Goal: Information Seeking & Learning: Learn about a topic

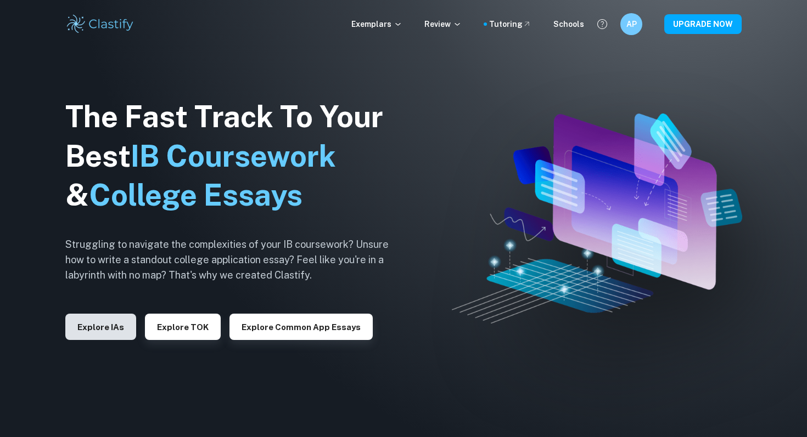
click at [106, 321] on button "Explore IAs" at bounding box center [100, 327] width 71 height 26
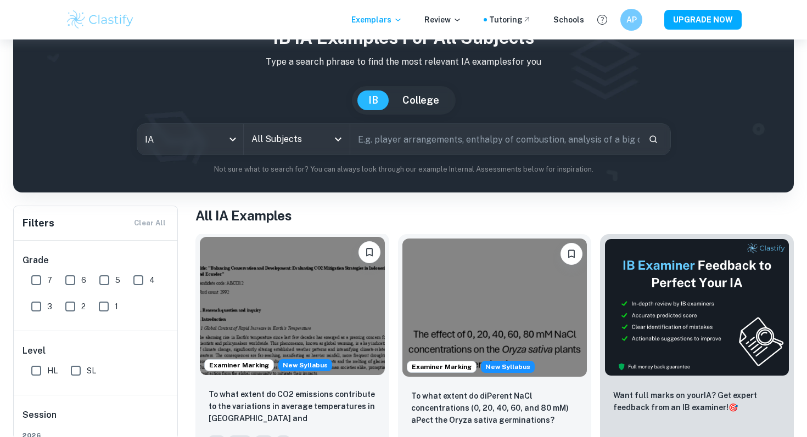
scroll to position [73, 0]
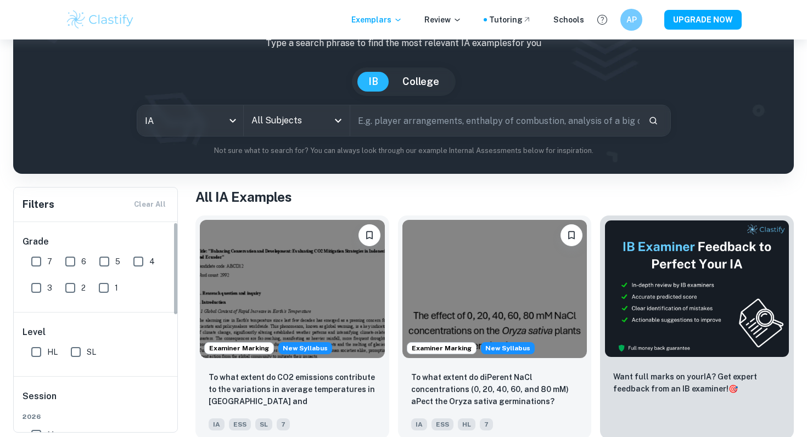
click at [42, 253] on input "7" at bounding box center [36, 262] width 22 height 22
checkbox input "true"
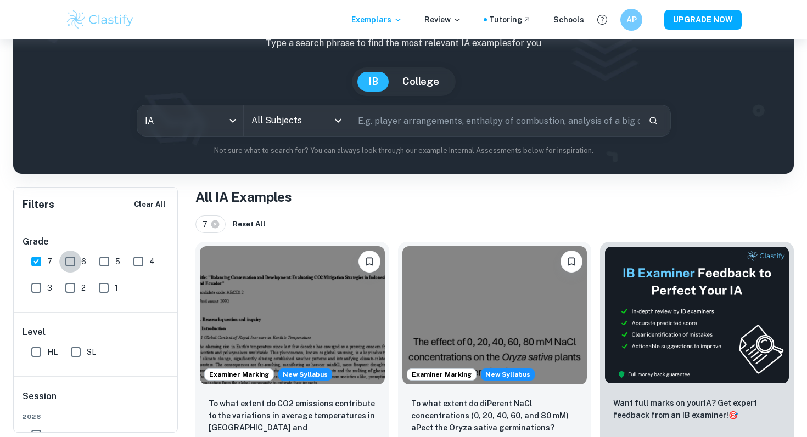
click at [72, 260] on input "6" at bounding box center [70, 262] width 22 height 22
checkbox input "true"
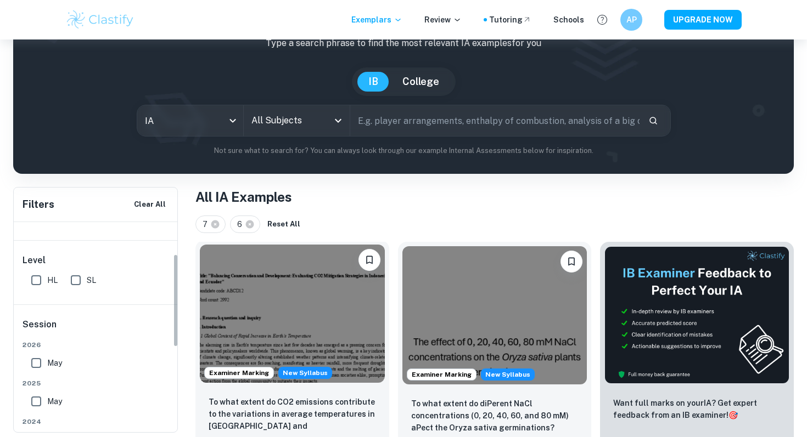
scroll to position [71, 0]
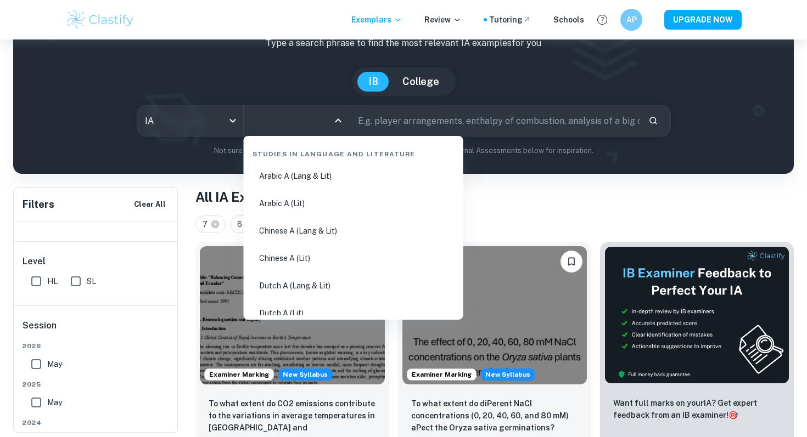
click at [269, 128] on input "All Subjects" at bounding box center [289, 120] width 80 height 21
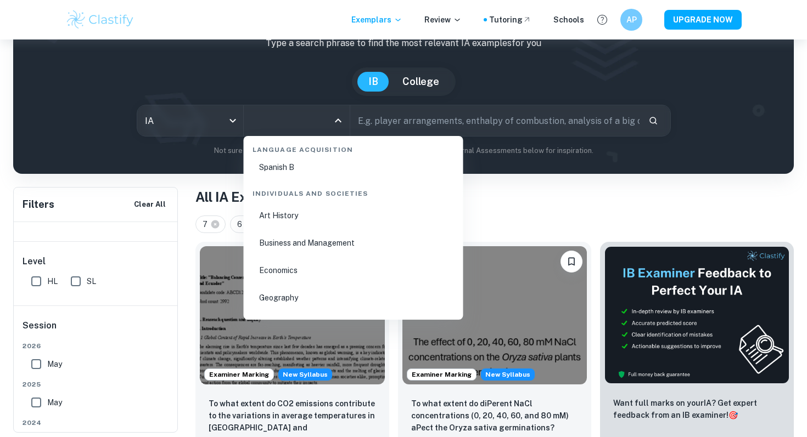
scroll to position [1286, 0]
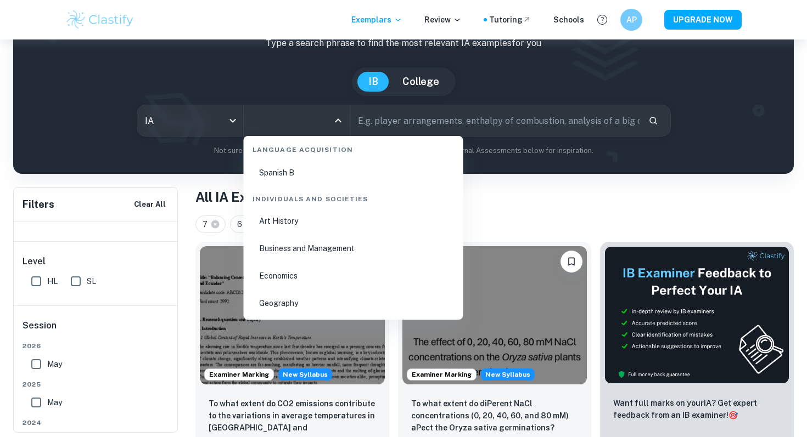
click at [276, 248] on li "Business and Management" at bounding box center [353, 248] width 211 height 25
type input "Business and Management"
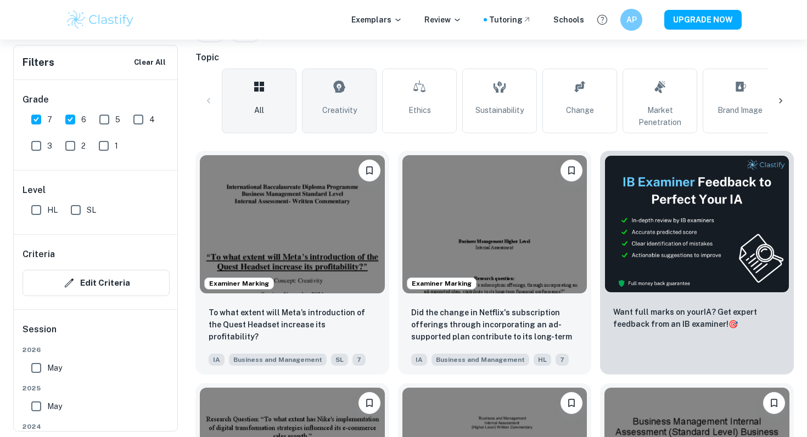
scroll to position [265, 0]
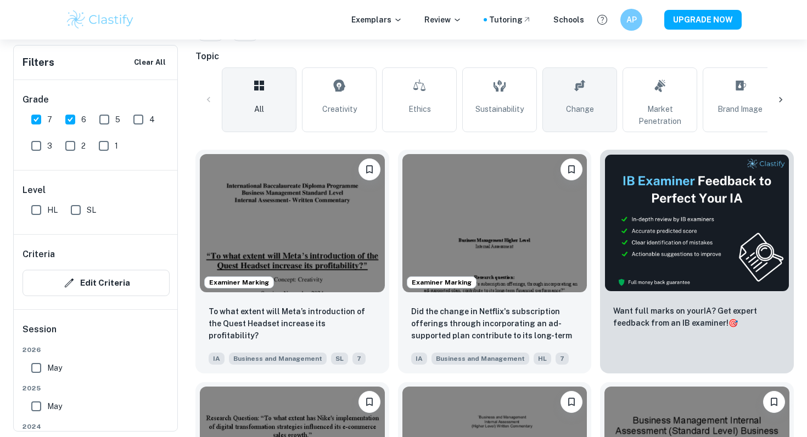
click at [583, 113] on span "Change" at bounding box center [580, 109] width 28 height 12
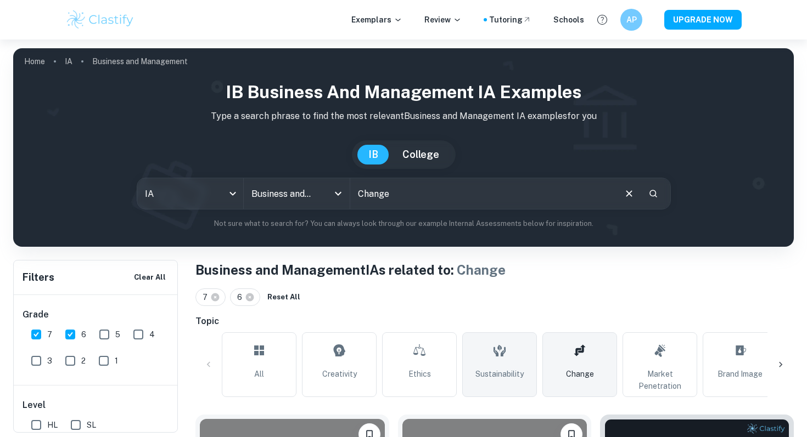
click at [482, 357] on link "Sustainability" at bounding box center [499, 365] width 75 height 65
type input "Sustainability"
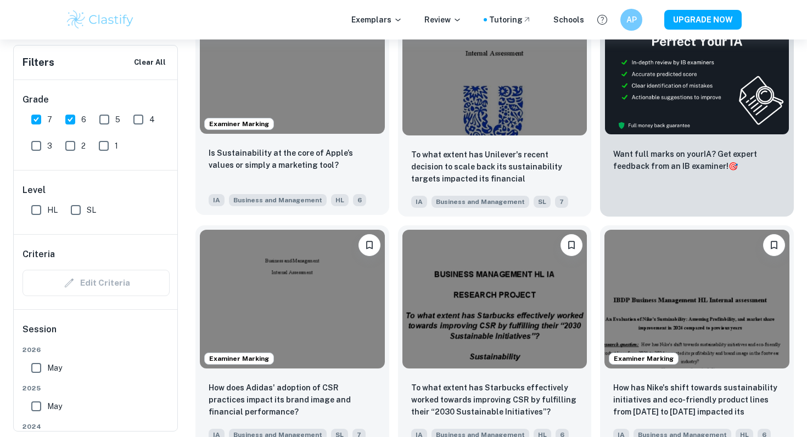
scroll to position [423, 0]
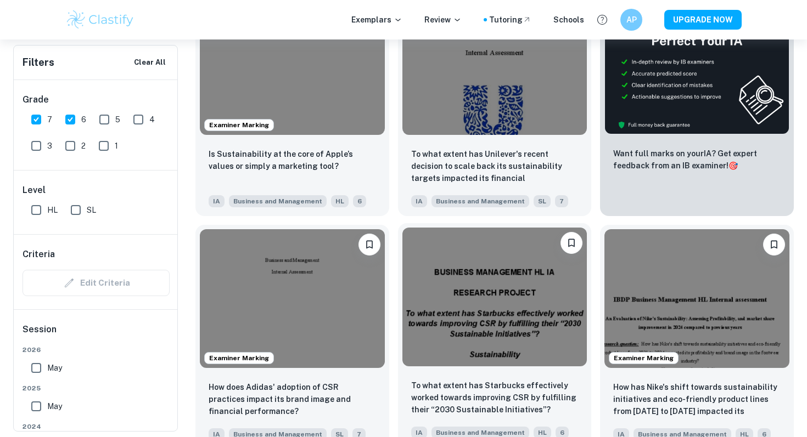
click at [484, 268] on img at bounding box center [494, 297] width 185 height 138
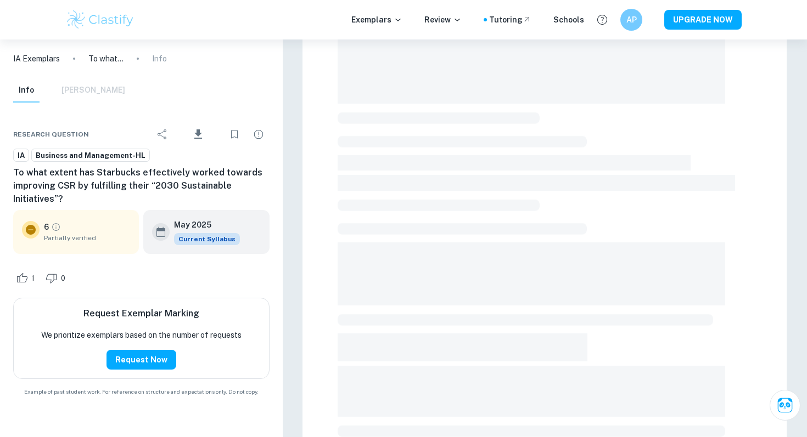
scroll to position [298, 0]
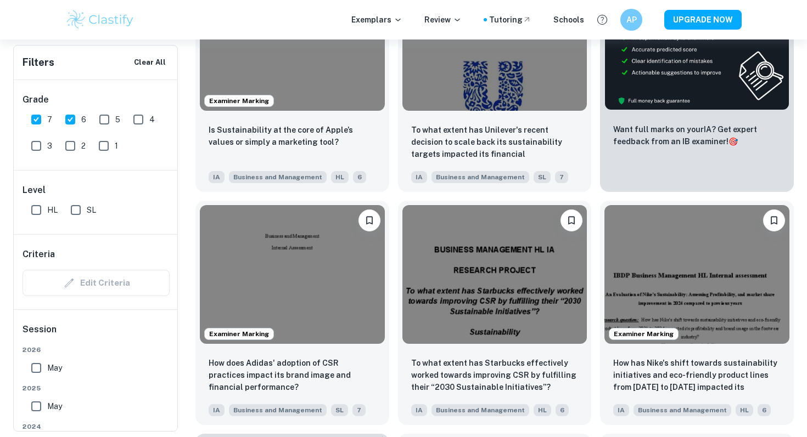
scroll to position [464, 0]
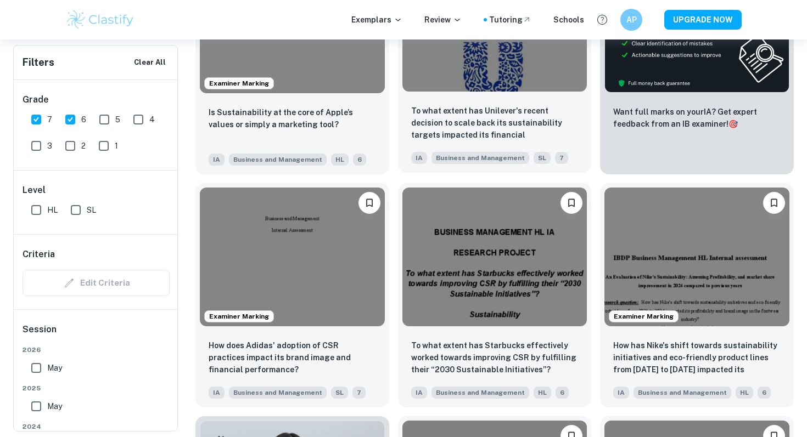
click at [481, 77] on img at bounding box center [494, 22] width 185 height 138
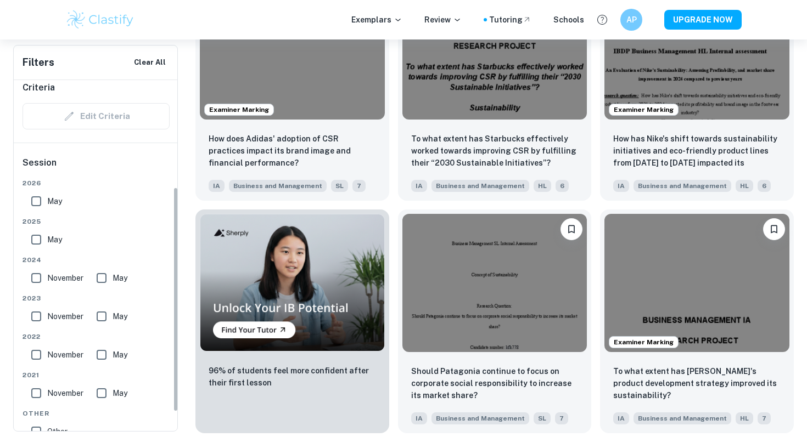
scroll to position [151, 0]
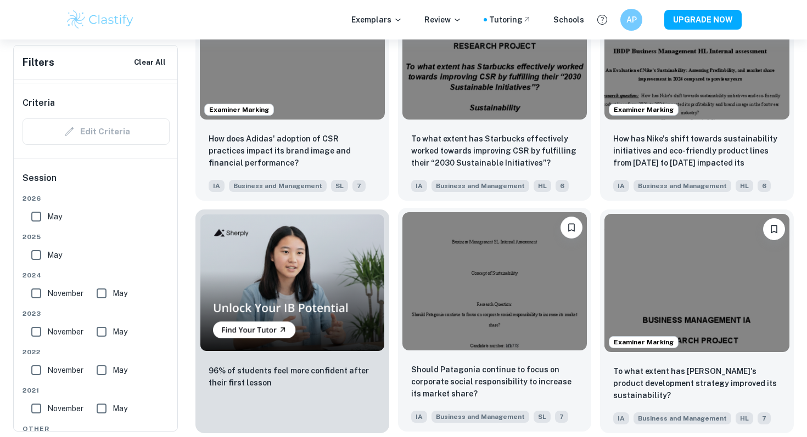
click at [500, 287] on img at bounding box center [494, 281] width 185 height 138
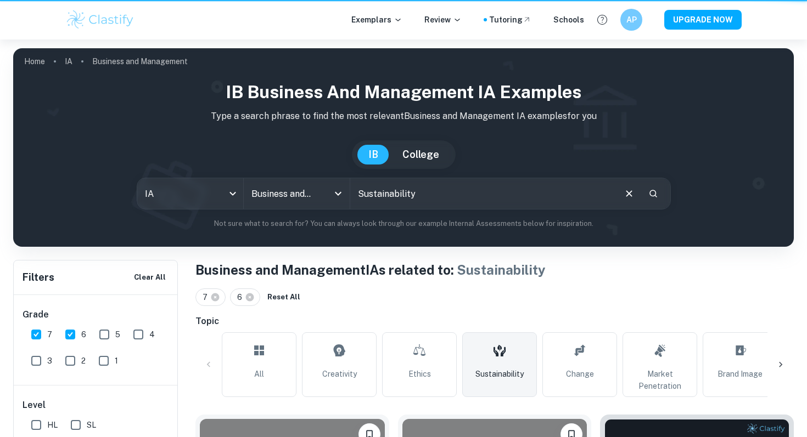
scroll to position [671, 0]
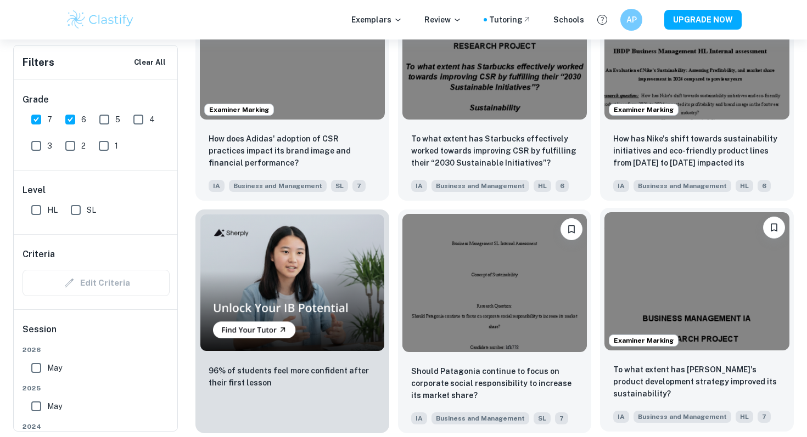
click at [656, 272] on img at bounding box center [696, 281] width 185 height 138
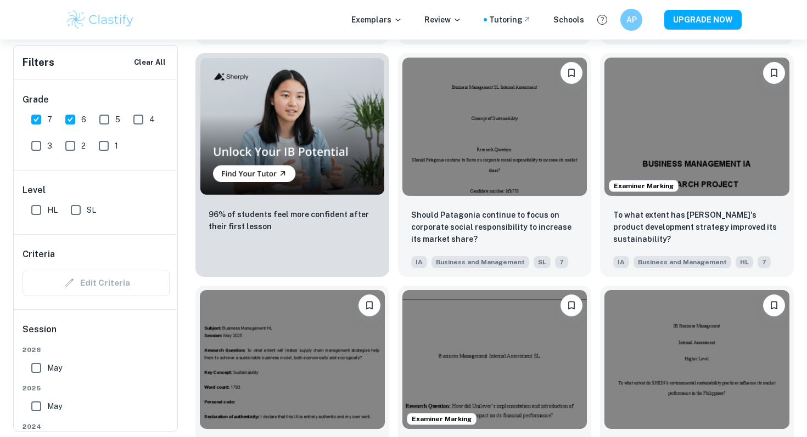
scroll to position [1120, 0]
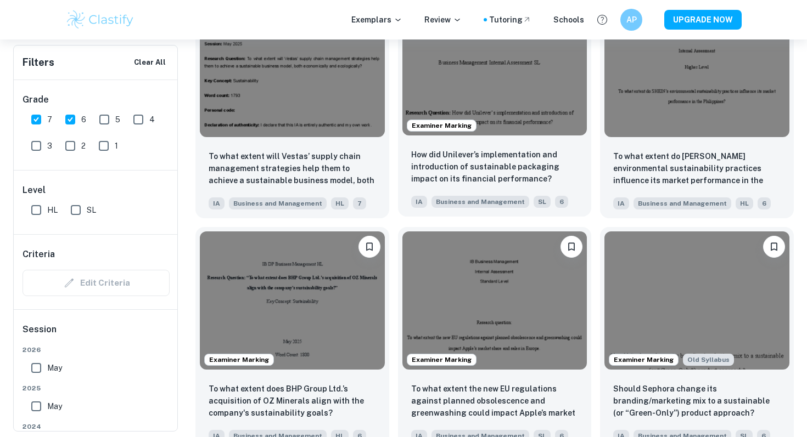
click at [466, 85] on img at bounding box center [494, 66] width 185 height 138
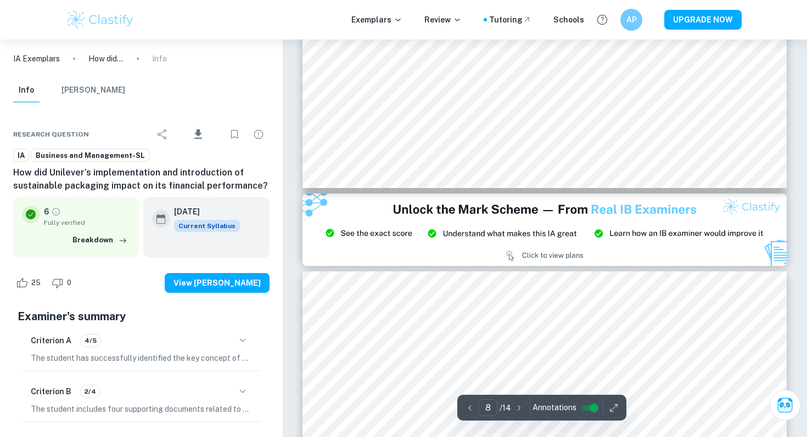
type input "9"
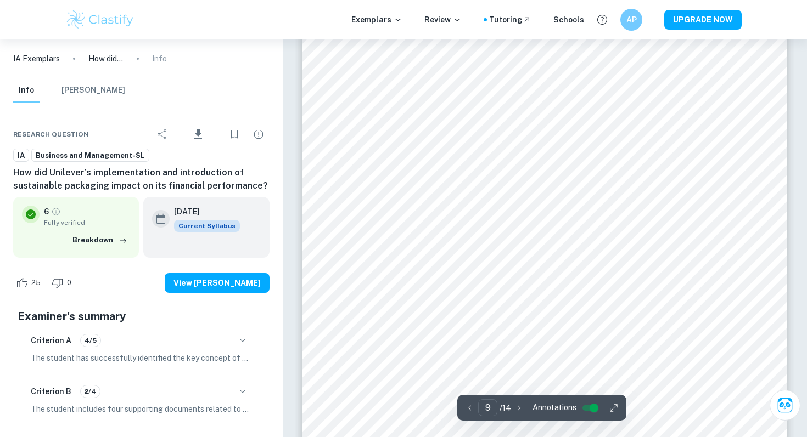
scroll to position [5844, 0]
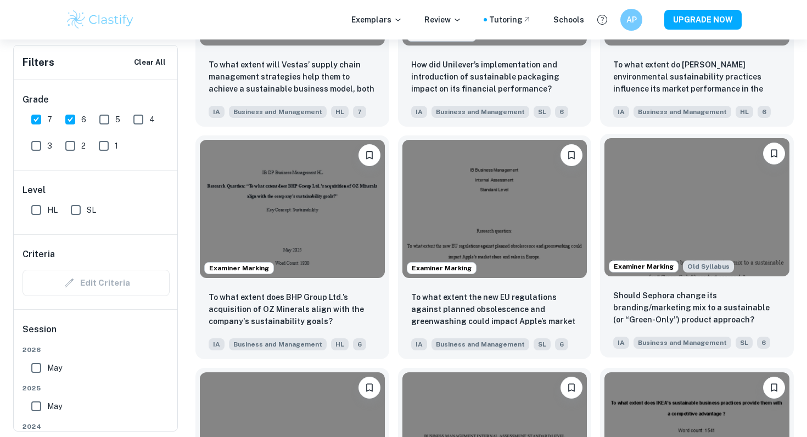
scroll to position [1222, 0]
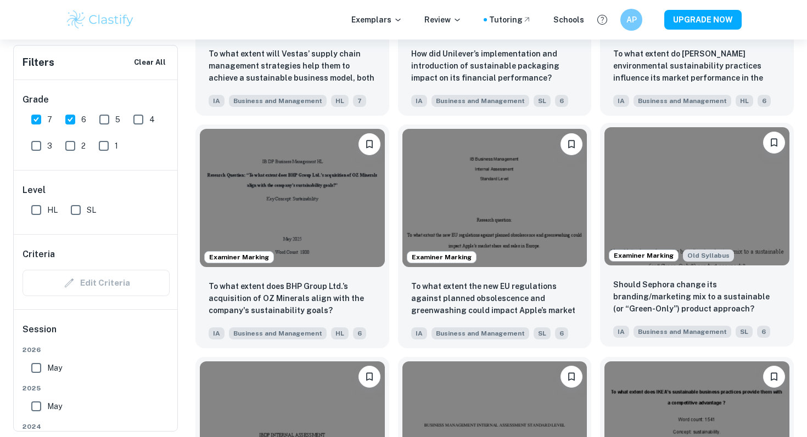
click at [679, 183] on img at bounding box center [696, 196] width 185 height 138
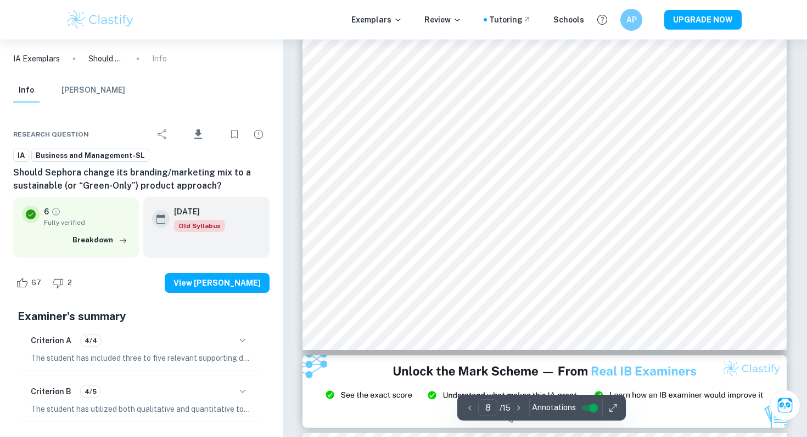
type input "9"
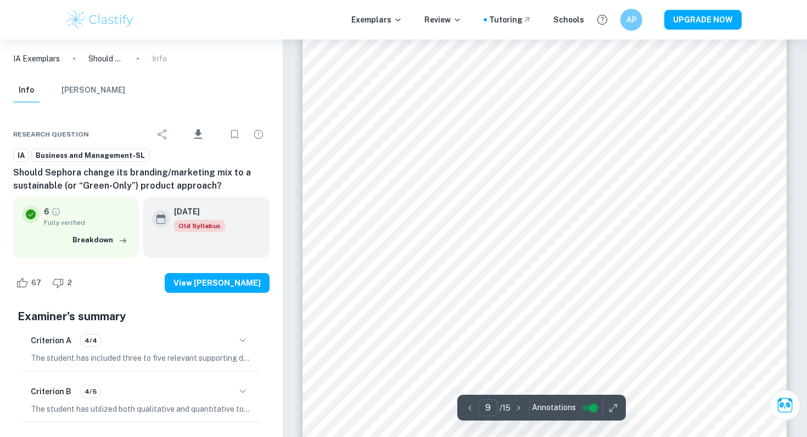
scroll to position [5426, 0]
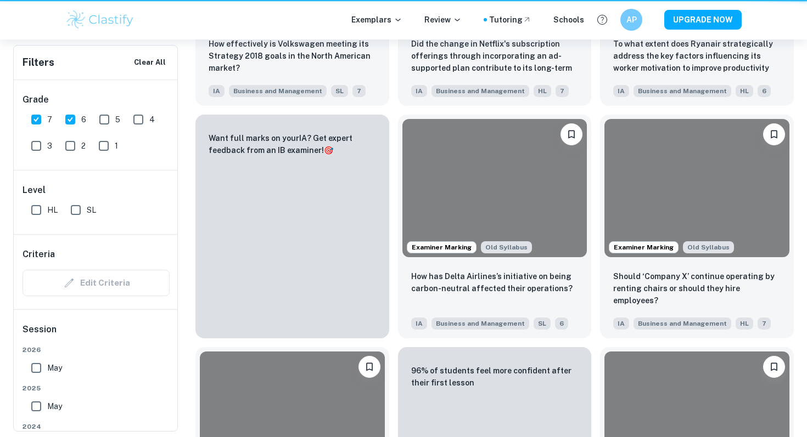
scroll to position [1222, 0]
